Goal: Task Accomplishment & Management: Use online tool/utility

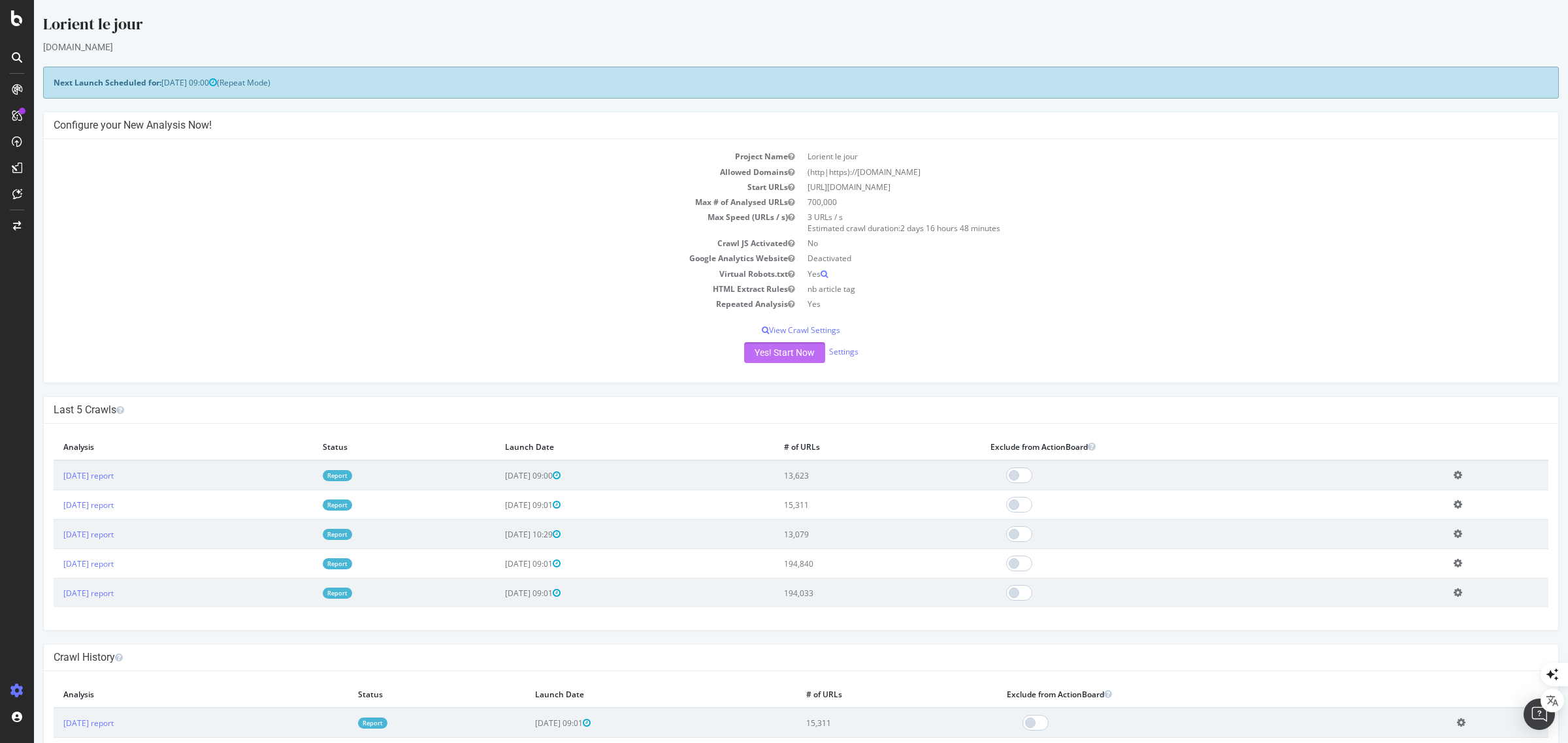
click at [776, 349] on button "Yes! Start Now" at bounding box center [784, 353] width 81 height 21
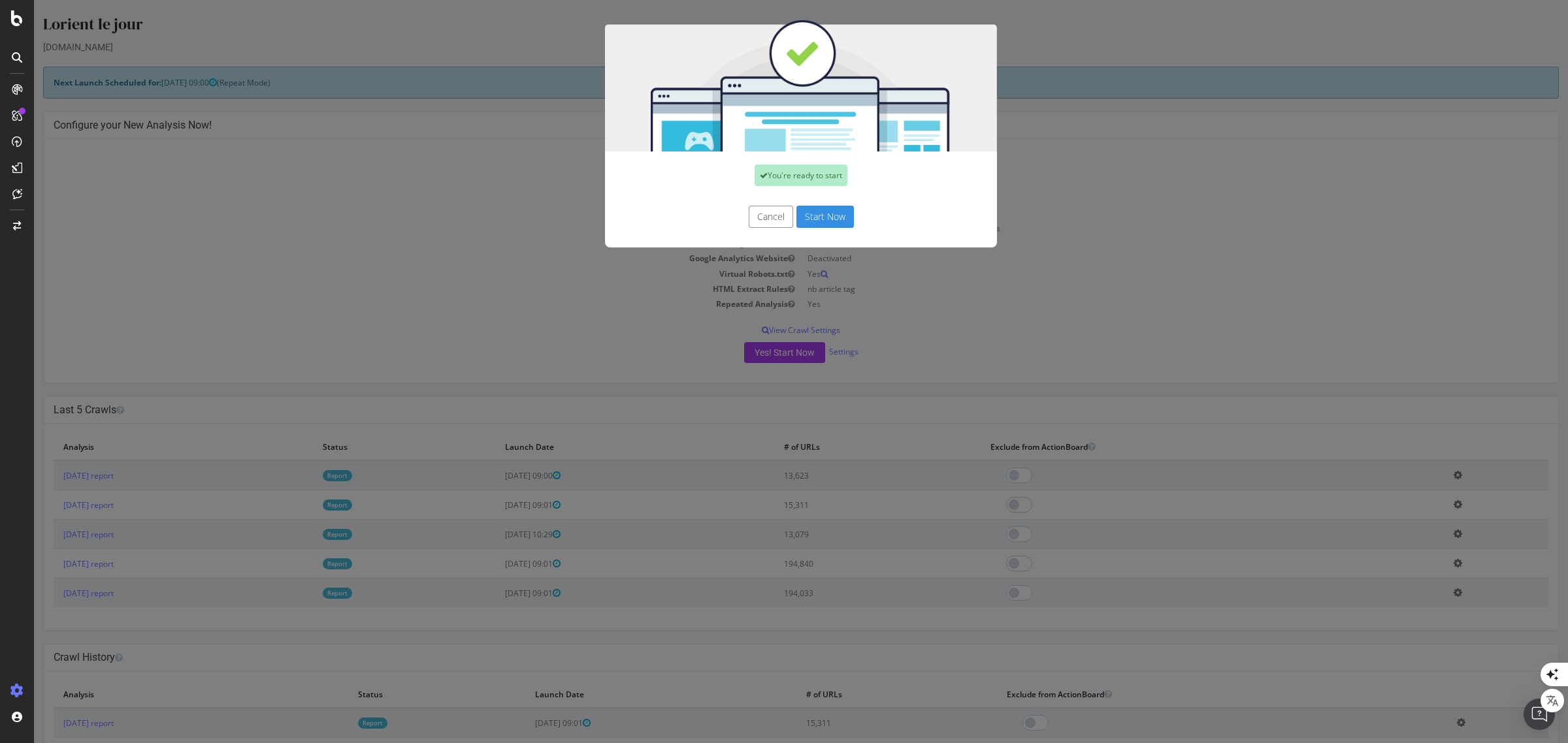
click at [818, 213] on button "Start Now" at bounding box center [825, 216] width 58 height 22
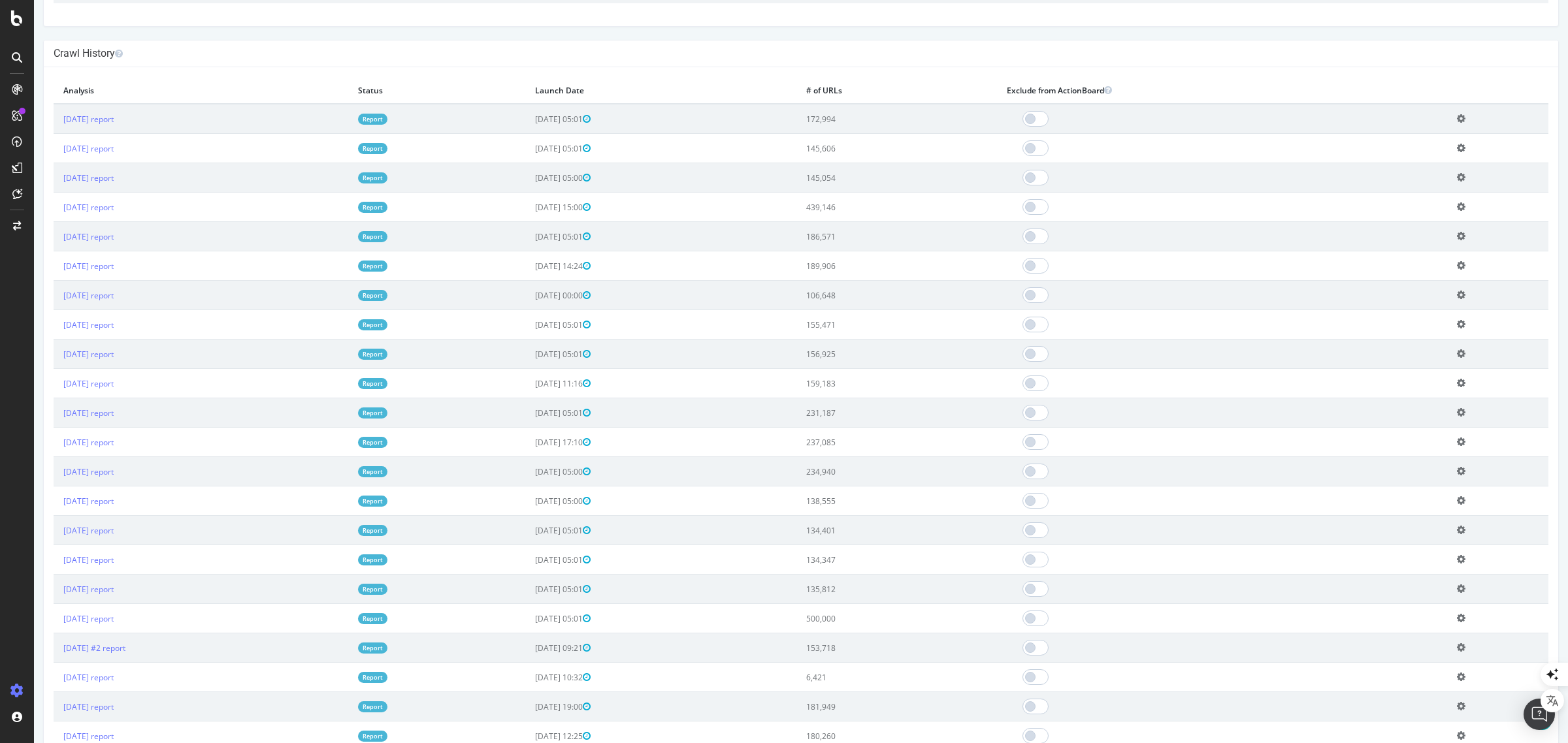
scroll to position [755, 0]
